Goal: Check status: Check status

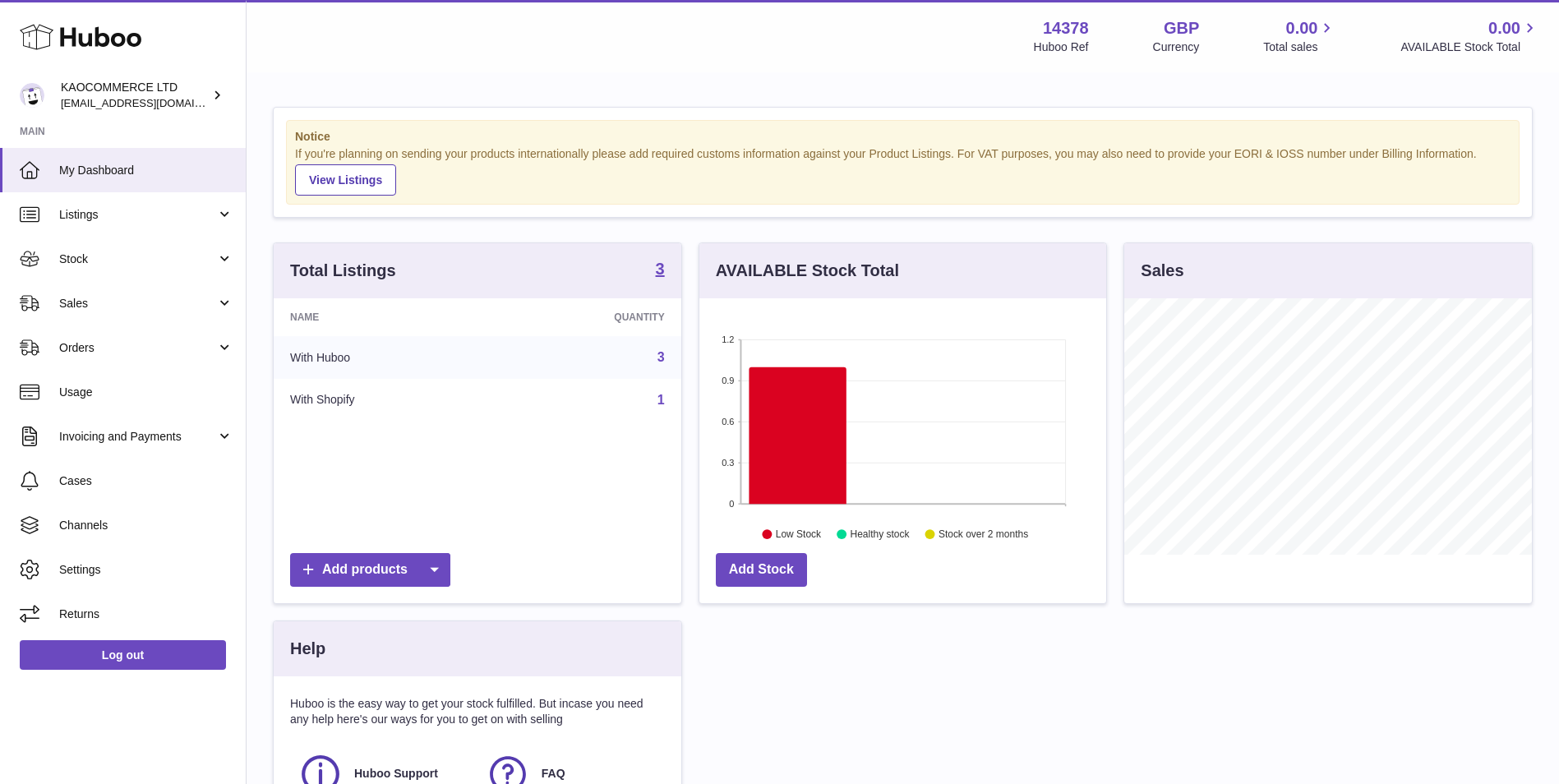
scroll to position [257, 407]
click at [109, 258] on span "Stock" at bounding box center [137, 259] width 157 height 16
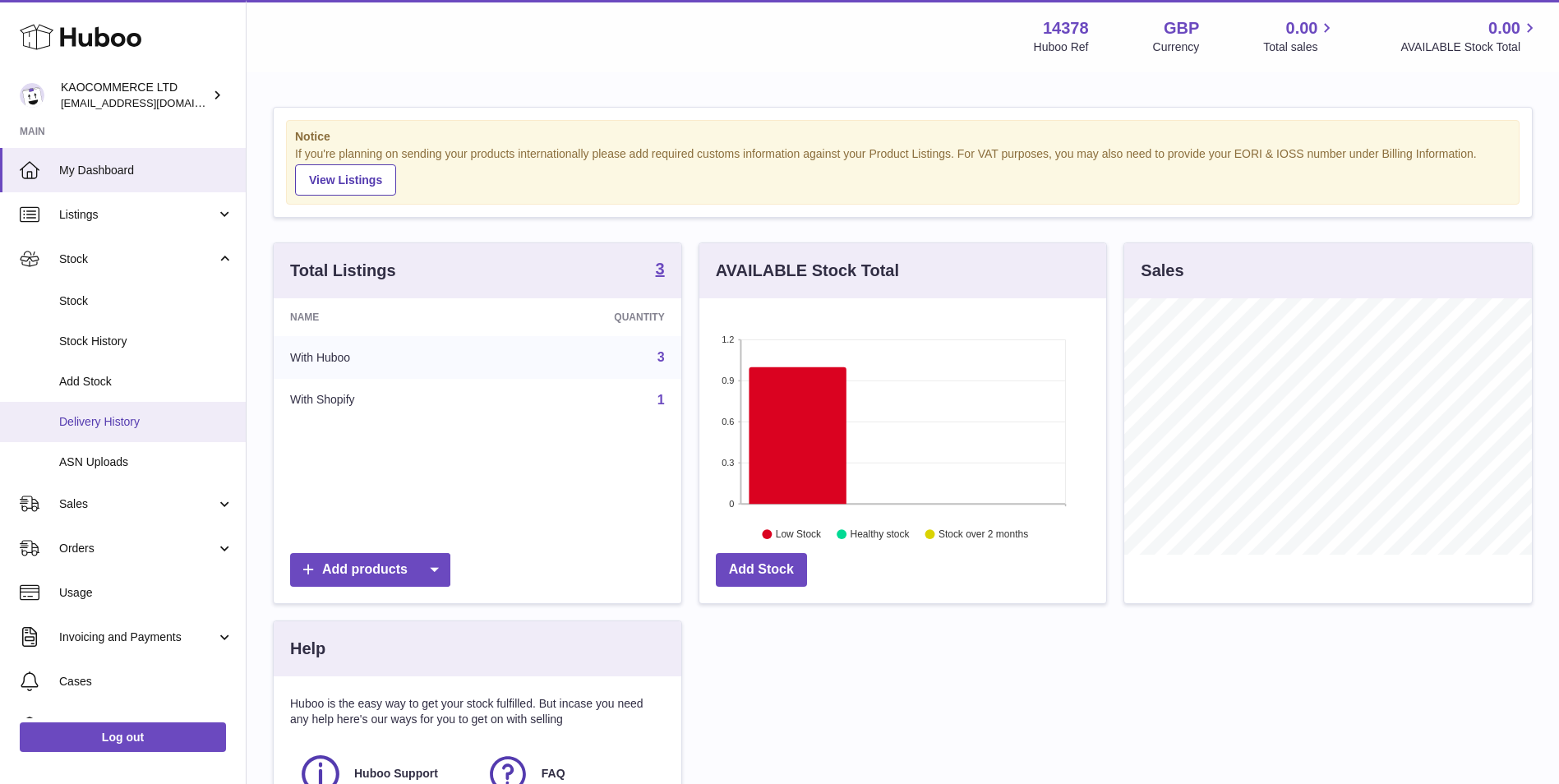
click at [108, 422] on span "Delivery History" at bounding box center [146, 422] width 174 height 16
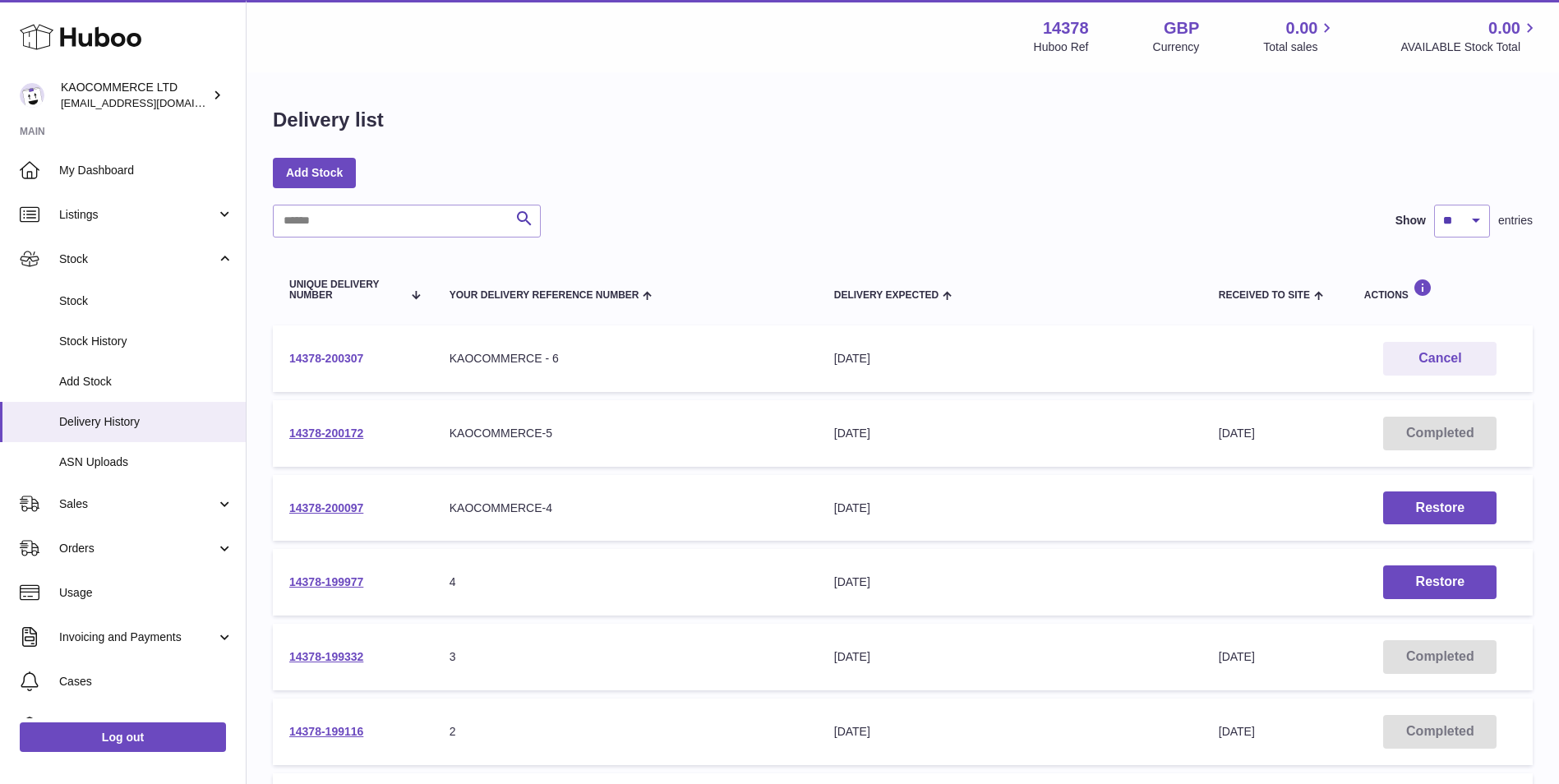
click at [347, 353] on link "14378-200307" at bounding box center [326, 358] width 74 height 13
